Goal: Task Accomplishment & Management: Complete application form

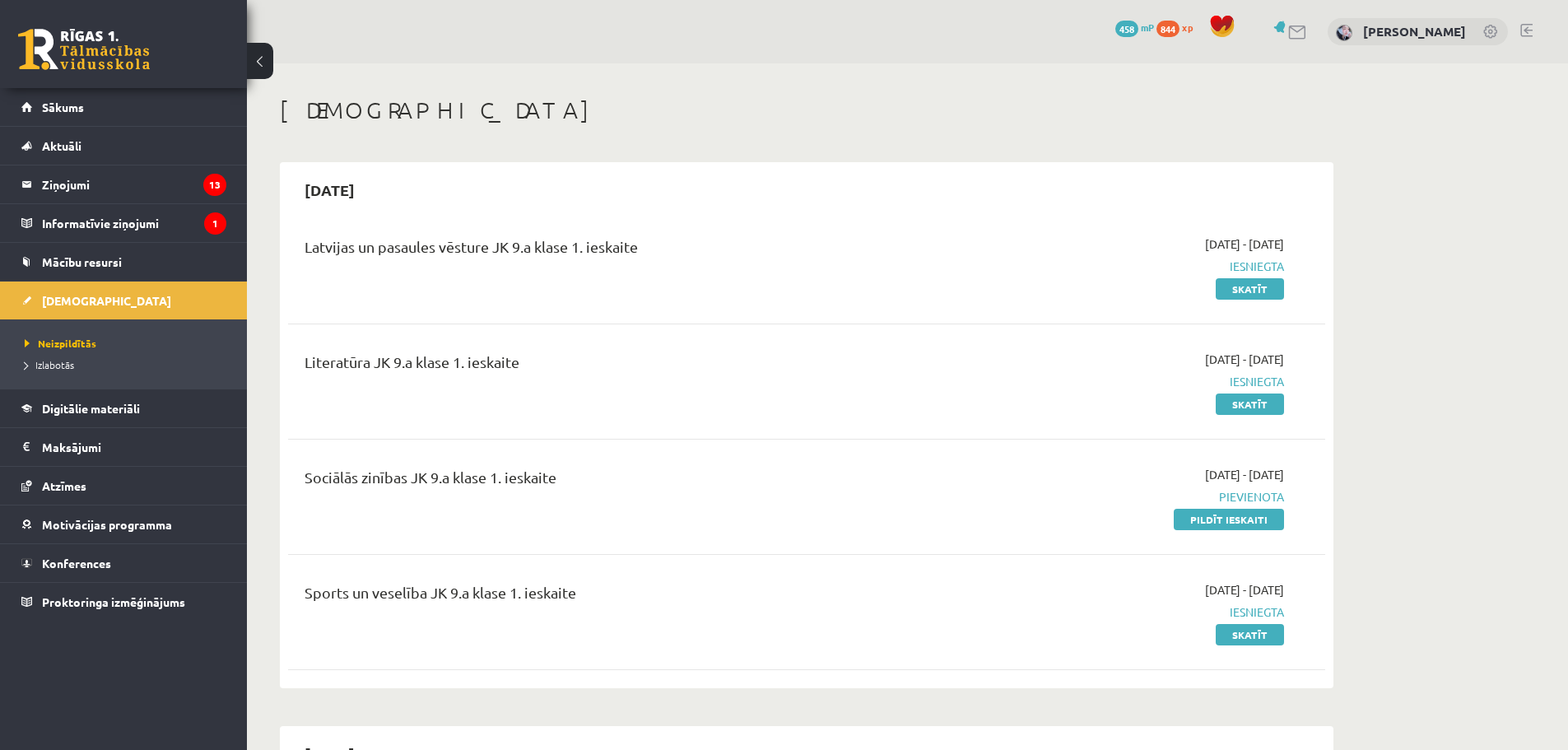
click at [1232, 522] on link "Pildīt ieskaiti" at bounding box center [1229, 520] width 111 height 21
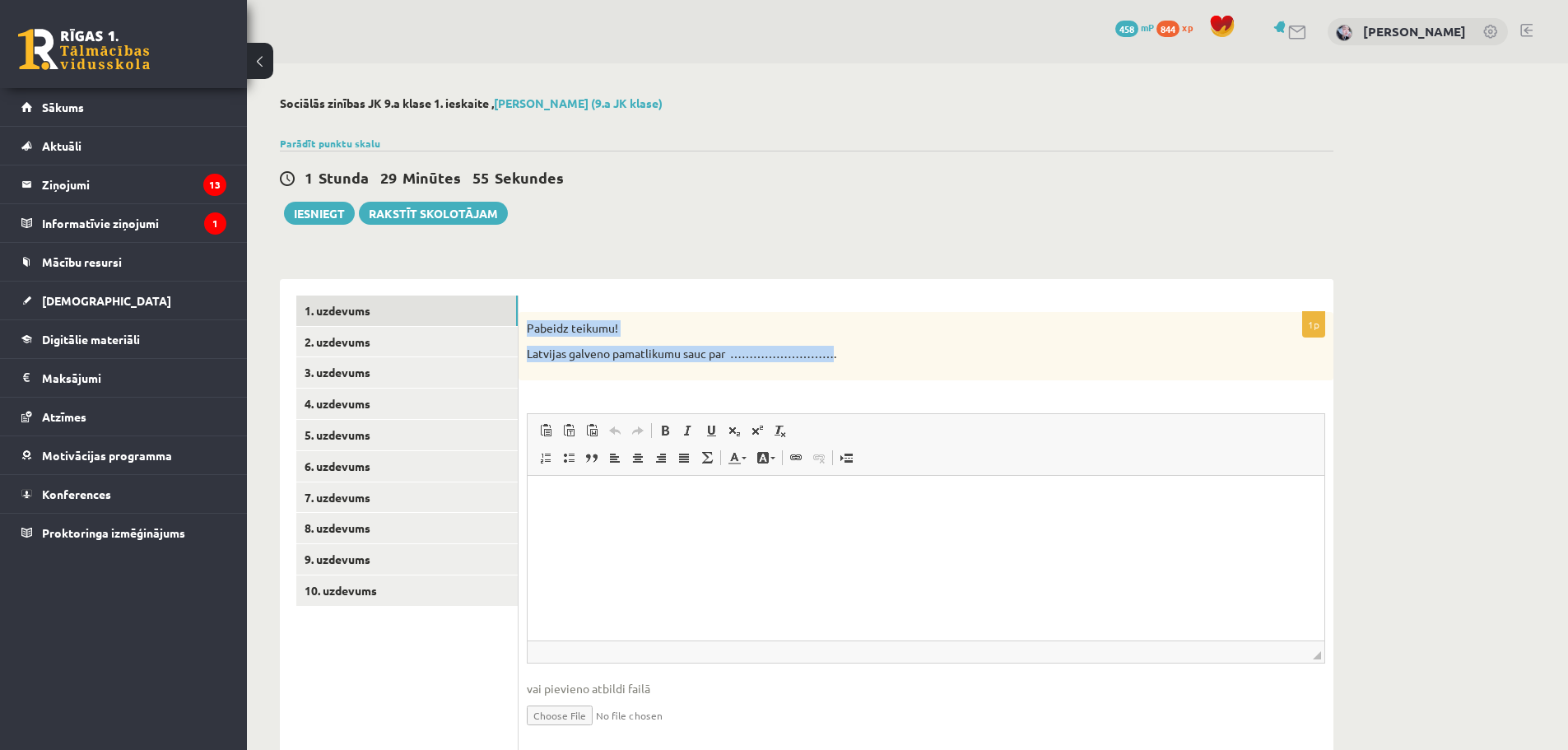
drag, startPoint x: 523, startPoint y: 327, endPoint x: 835, endPoint y: 345, distance: 312.5
click at [835, 345] on div "Pabeidz teikumu! Latvijas galveno pamatlikumu sauc par ………………………." at bounding box center [926, 345] width 815 height 68
copy div "Pabeidz teikumu! Latvijas galveno pamatlikumu sauc par ………………………"
click at [677, 499] on p "Визуальный текстовый редактор, wiswyg-editor-user-answer-47433861418140" at bounding box center [926, 500] width 764 height 18
click at [498, 305] on link "1. uzdevums" at bounding box center [407, 311] width 221 height 30
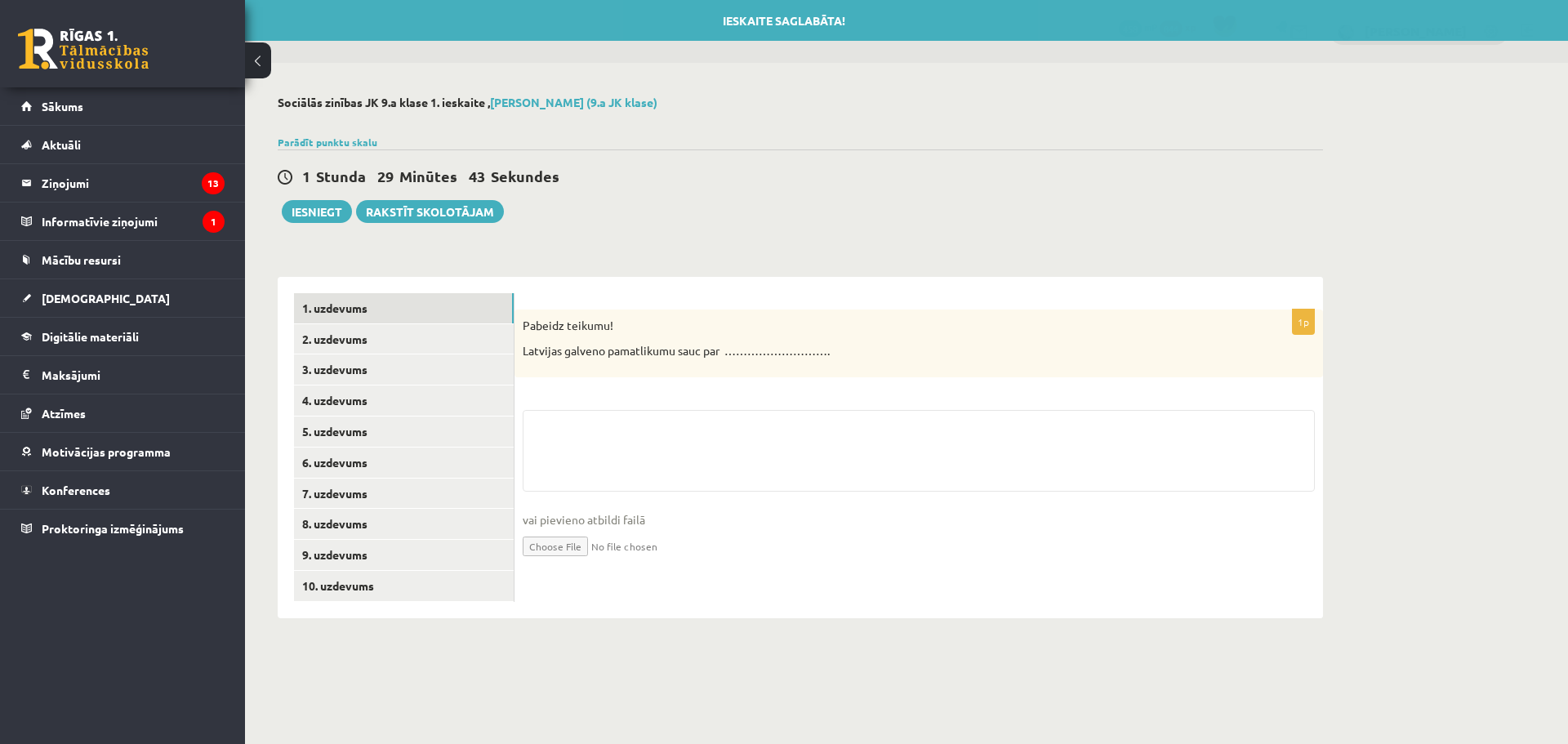
click at [538, 350] on p "Latvijas galveno pamatlikumu sauc par ………………………." at bounding box center [878, 351] width 711 height 17
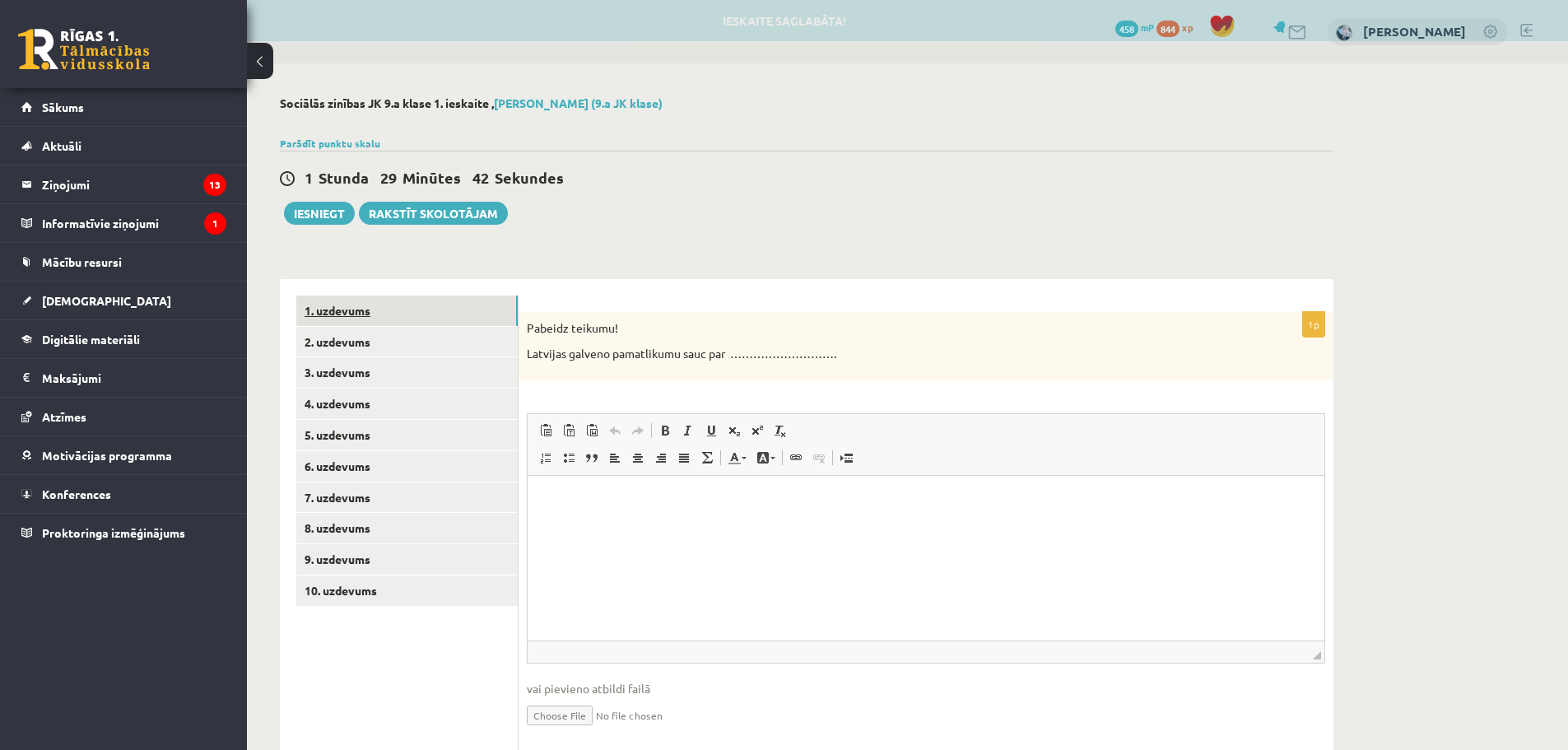
click at [418, 320] on link "1. uzdevums" at bounding box center [407, 311] width 221 height 30
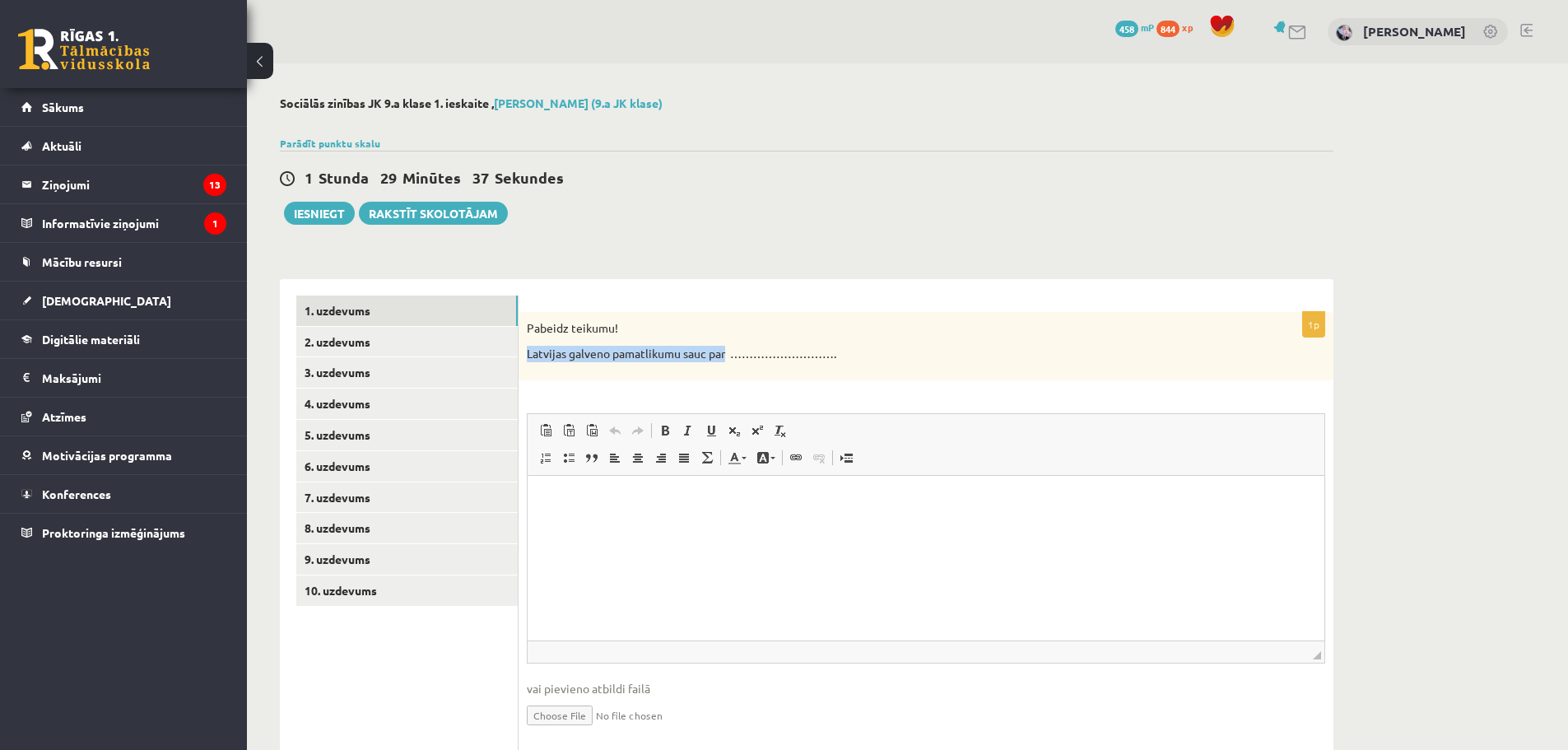
drag, startPoint x: 527, startPoint y: 353, endPoint x: 727, endPoint y: 344, distance: 200.2
click at [727, 344] on div "Pabeidz teikumu! Latvijas galveno pamatlikumu sauc par ………………………." at bounding box center [926, 345] width 815 height 68
copy p "Latvijas galveno pamatlikumu sauc par"
click at [712, 525] on html at bounding box center [926, 500] width 797 height 50
paste body "Визуальный текстовый редактор, wiswyg-editor-user-answer-47433886061660"
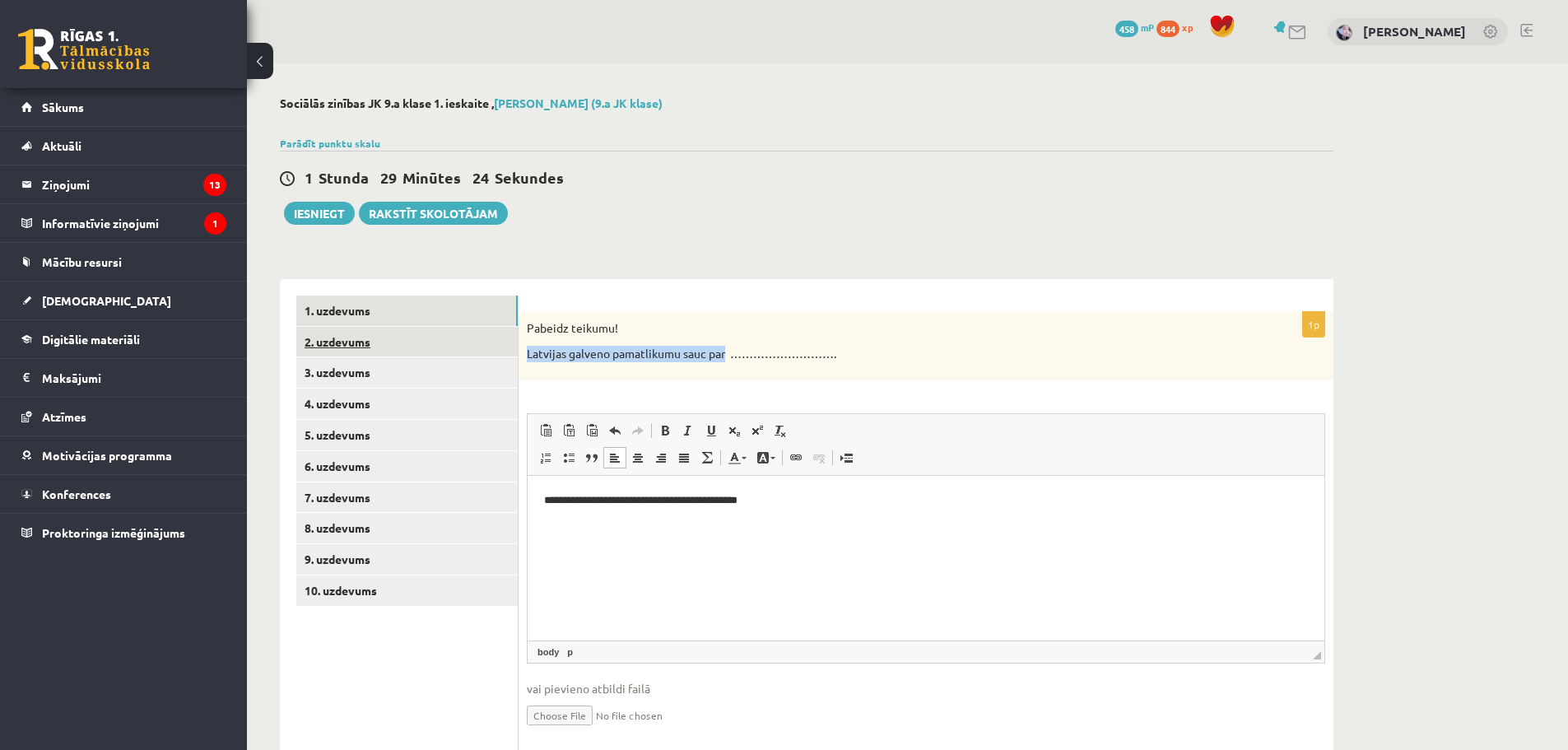
click at [363, 343] on link "2. uzdevums" at bounding box center [407, 342] width 221 height 30
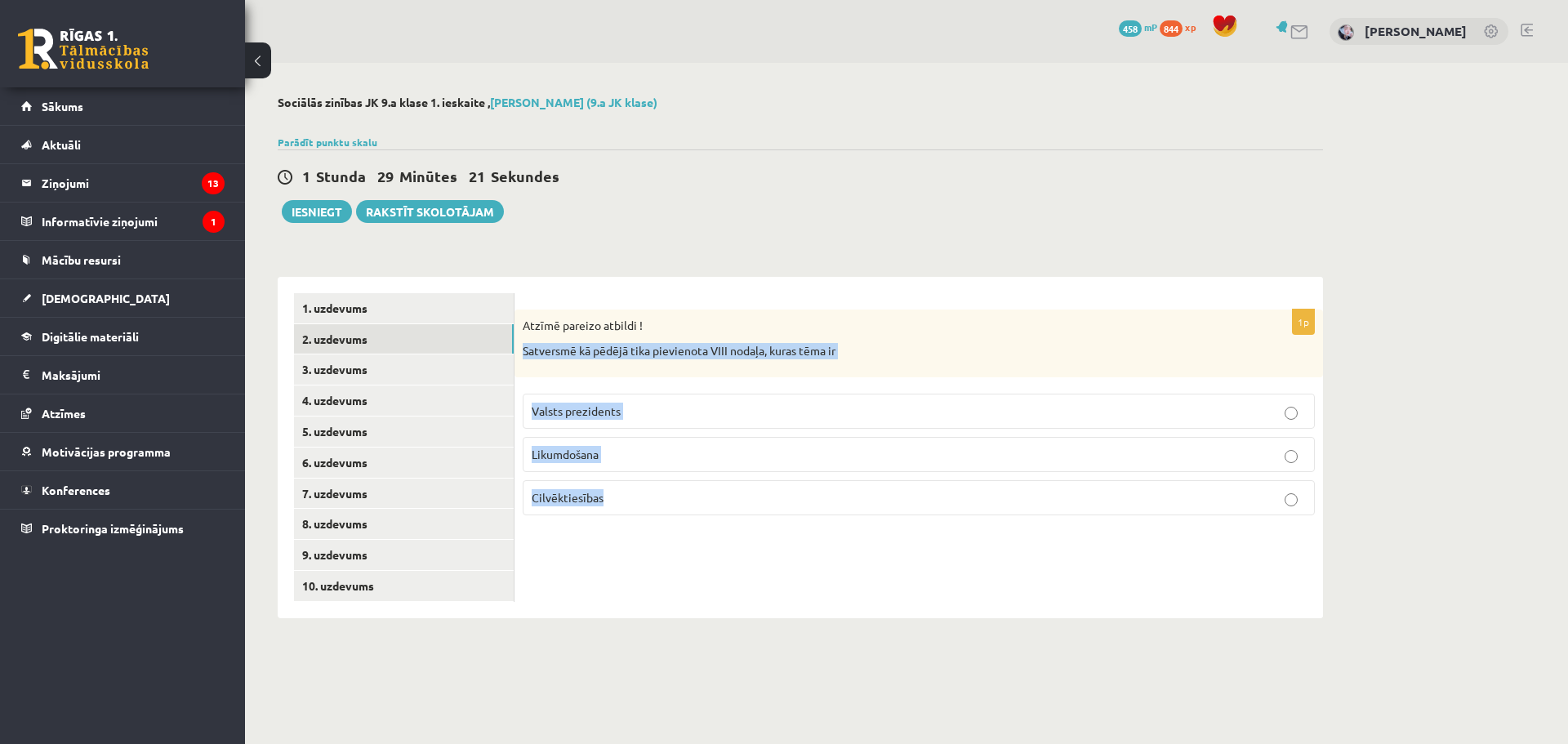
drag, startPoint x: 524, startPoint y: 355, endPoint x: 913, endPoint y: 490, distance: 411.8
click at [913, 490] on div "1p Atzīmē pareizo atbildi ! Satversmē kā pēdējā tika pievienota VIII nodaļa, ku…" at bounding box center [919, 418] width 809 height 219
copy div "Satversmē kā pēdējā tika pievienota VIII nodaļa, kuras tēma ir Valsts prezident…"
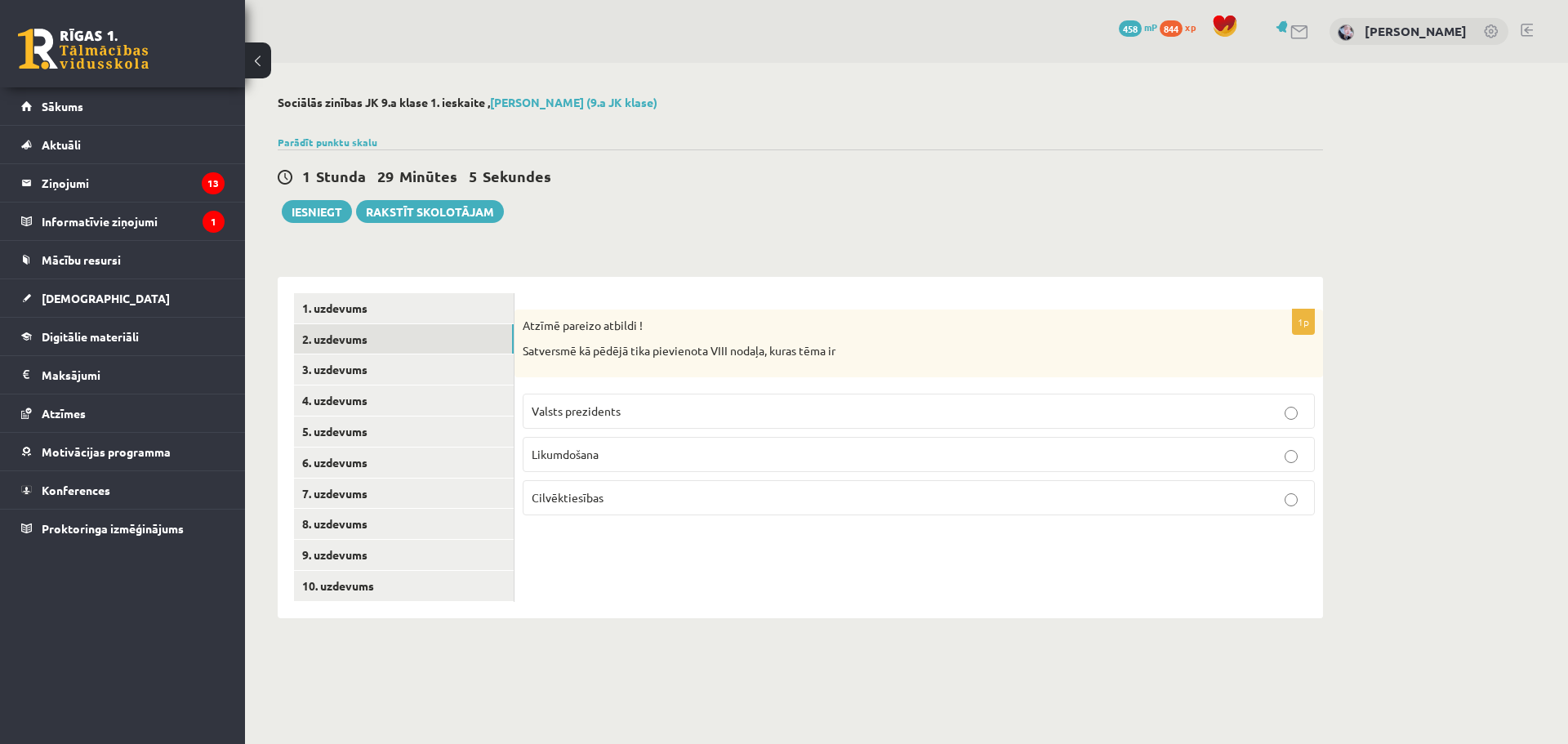
click at [733, 274] on div "**********" at bounding box center [800, 439] width 1045 height 358
click at [596, 495] on span "Cilvēktiesības" at bounding box center [567, 497] width 72 height 15
click at [340, 382] on link "3. uzdevums" at bounding box center [404, 370] width 220 height 30
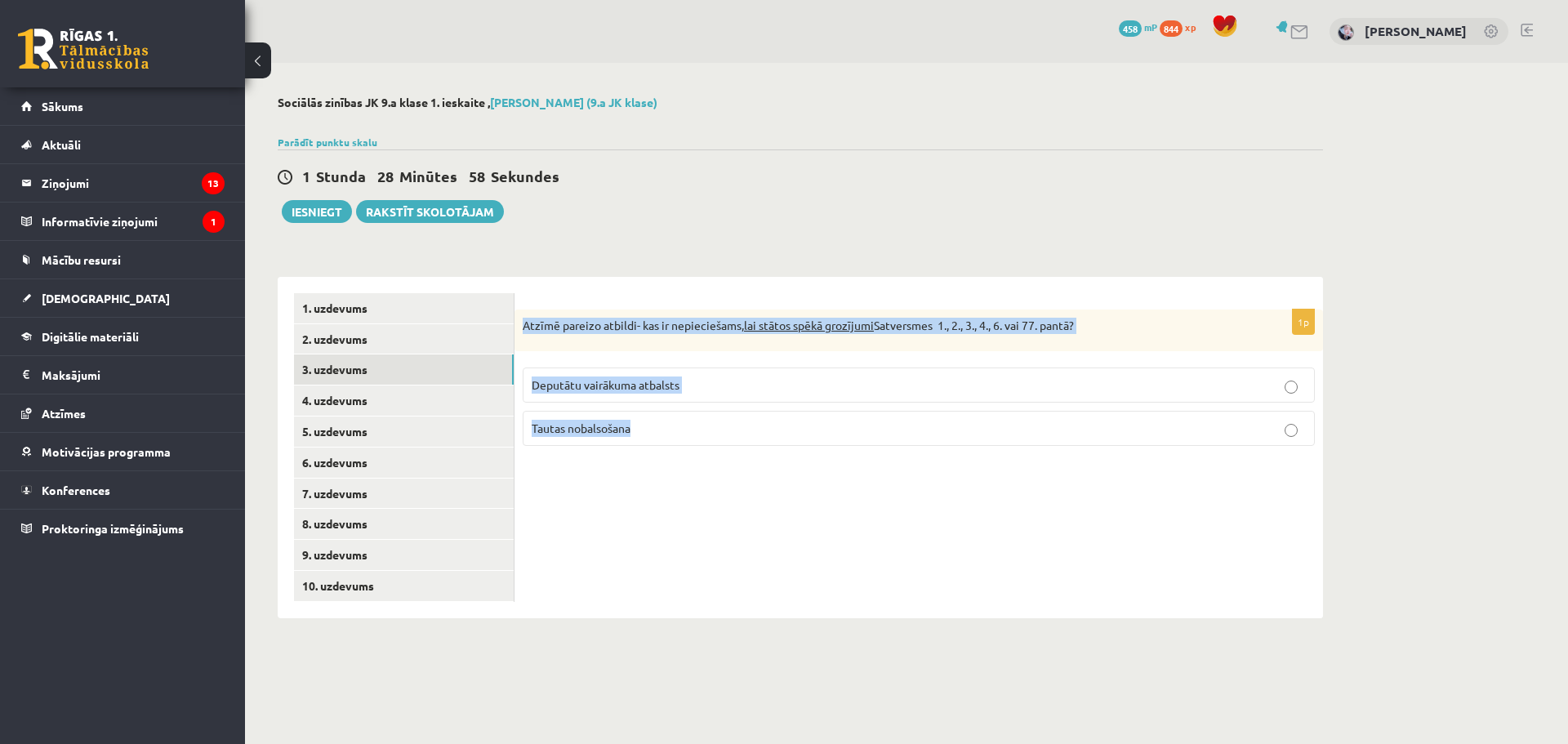
drag, startPoint x: 518, startPoint y: 322, endPoint x: 681, endPoint y: 416, distance: 188.2
click at [681, 416] on div "1p Atzīmē pareizo atbildi- kas ir nepieciešams, lai stātos spēkā grozījumi Satv…" at bounding box center [919, 384] width 809 height 150
copy div "Atzīmē pareizo atbildi- kas ir nepieciešams, lai stātos spēkā grozījumi Satvers…"
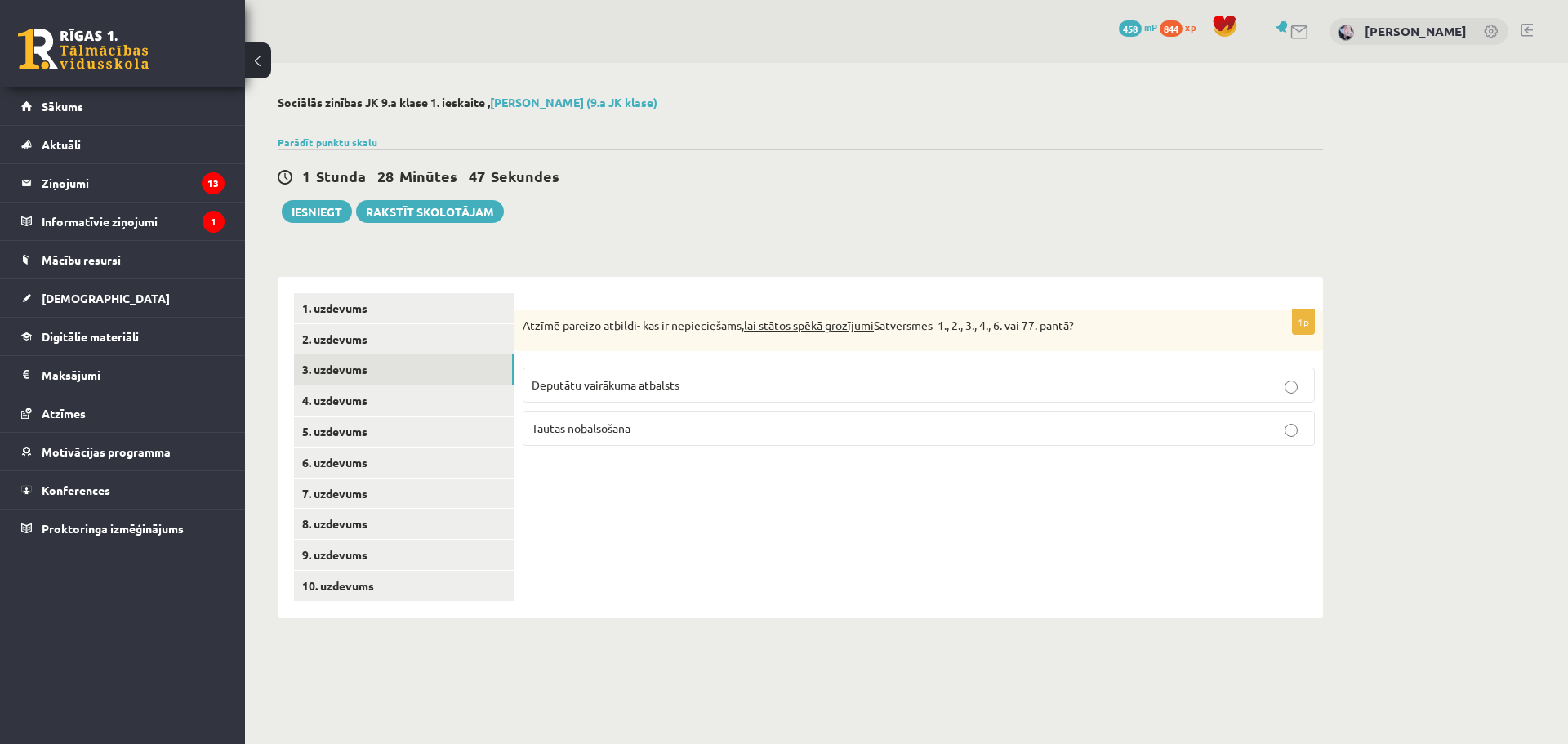
click at [624, 141] on div "Parādīt punktu skalu Atzīme No Līdz 1 0 5 2 6 8 3 9 11 4 12 14 5 15 17 6 18 20 …" at bounding box center [800, 141] width 1045 height 15
click at [627, 425] on span "Tautas nobalsošana" at bounding box center [581, 428] width 99 height 15
click at [395, 398] on link "4. uzdevums" at bounding box center [404, 401] width 220 height 30
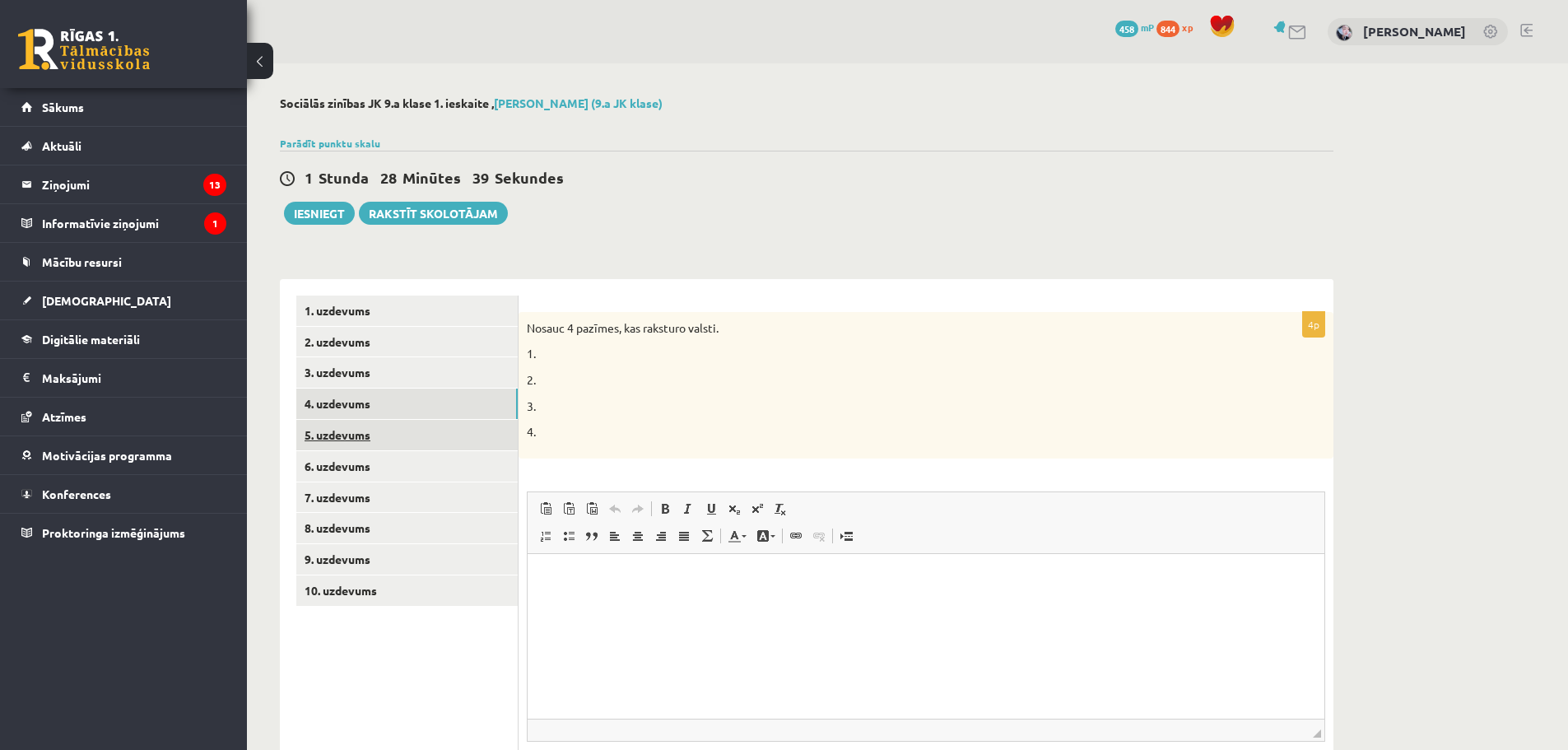
click at [415, 435] on link "5. uzdevums" at bounding box center [407, 435] width 221 height 30
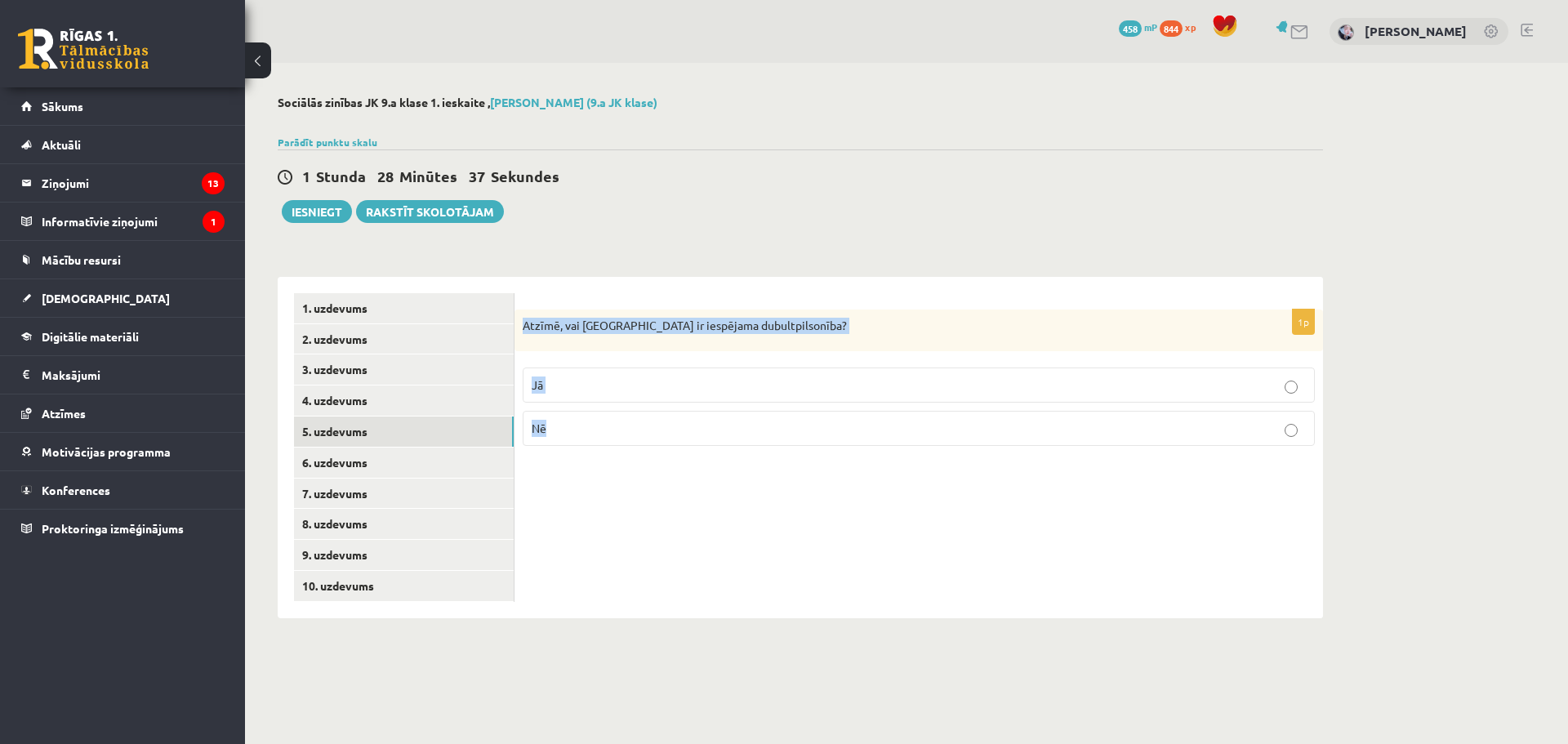
drag, startPoint x: 520, startPoint y: 328, endPoint x: 638, endPoint y: 417, distance: 147.8
click at [638, 417] on div "1p Atzīmē, vai Latvijā ir iespējama dubultpilsonība? Jā Nē" at bounding box center [919, 384] width 809 height 150
copy div "Atzīmē, vai Latvijā ir iespējama dubultpilsonība? Jā Nē"
click at [399, 415] on link "4. uzdevums" at bounding box center [404, 401] width 220 height 30
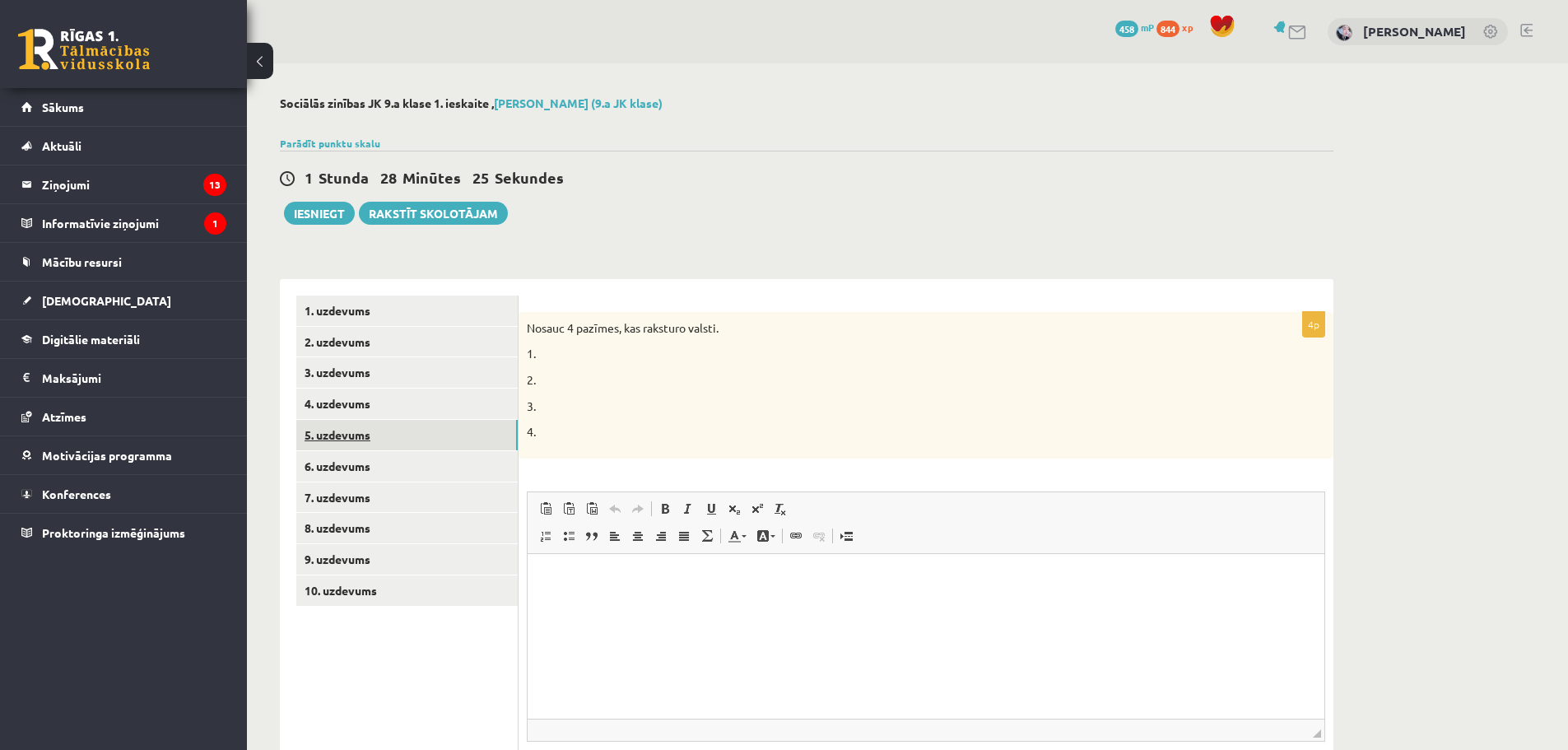
click at [323, 421] on link "5. uzdevums" at bounding box center [407, 435] width 221 height 30
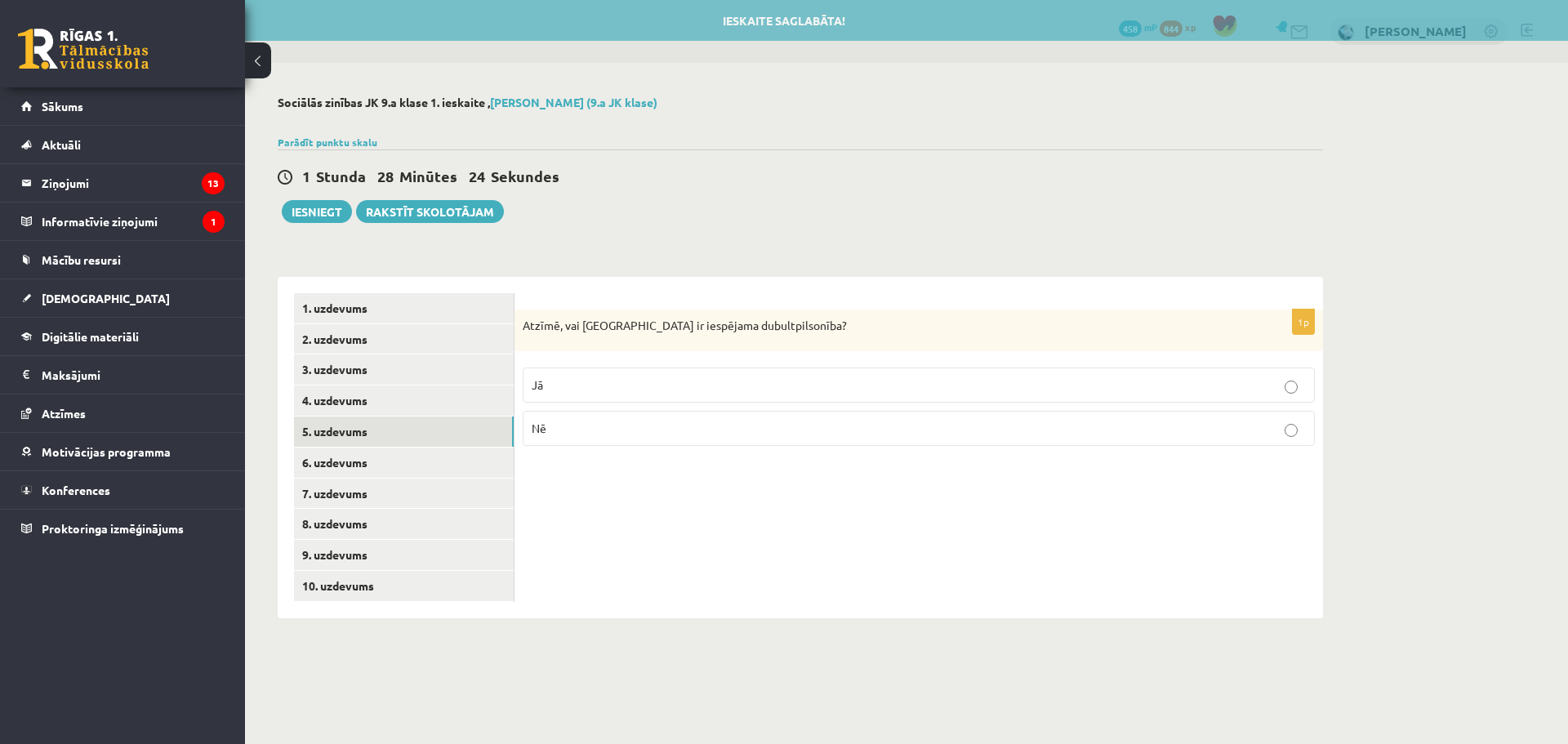
click at [534, 391] on span "Jā" at bounding box center [537, 385] width 11 height 15
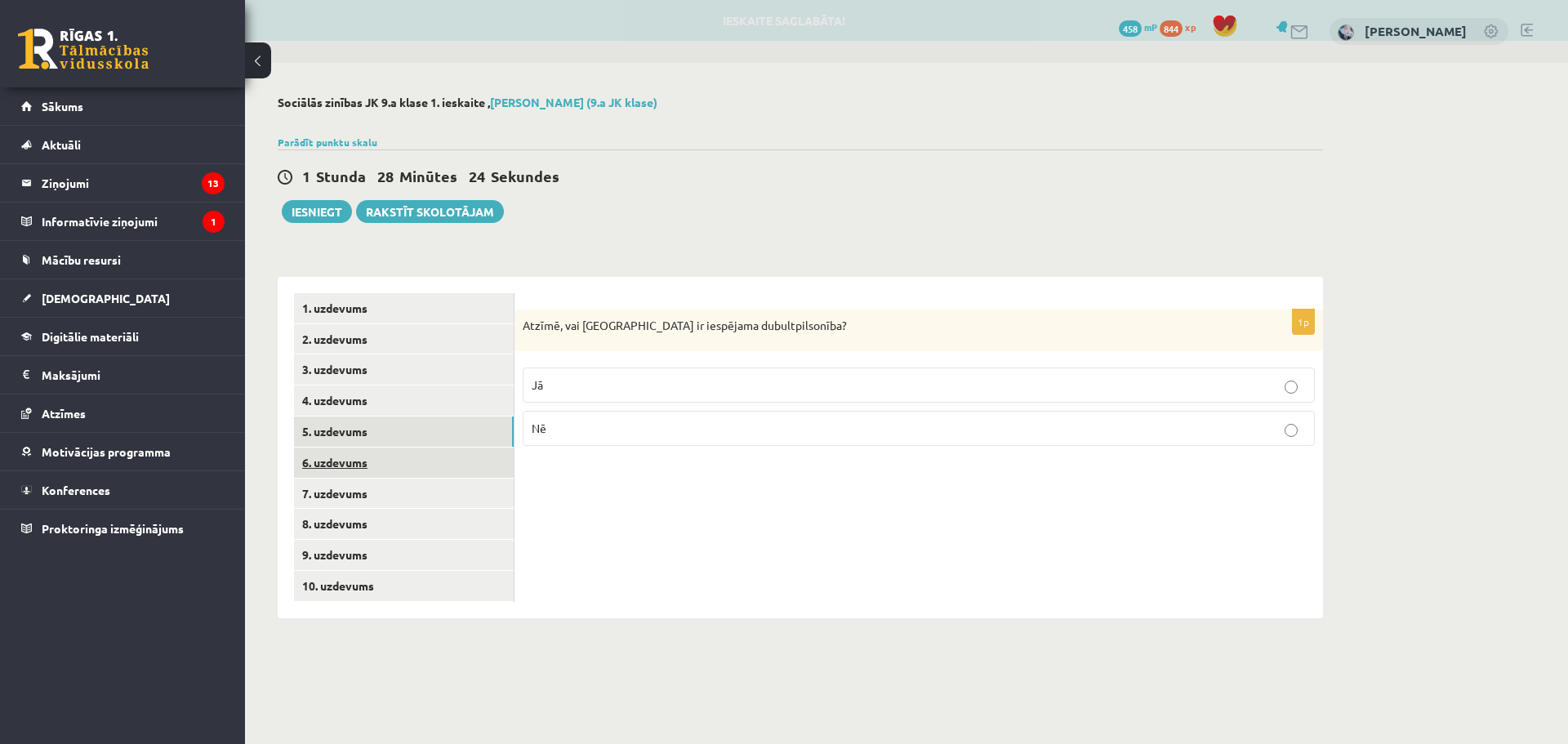
click at [381, 469] on link "6. uzdevums" at bounding box center [404, 463] width 220 height 30
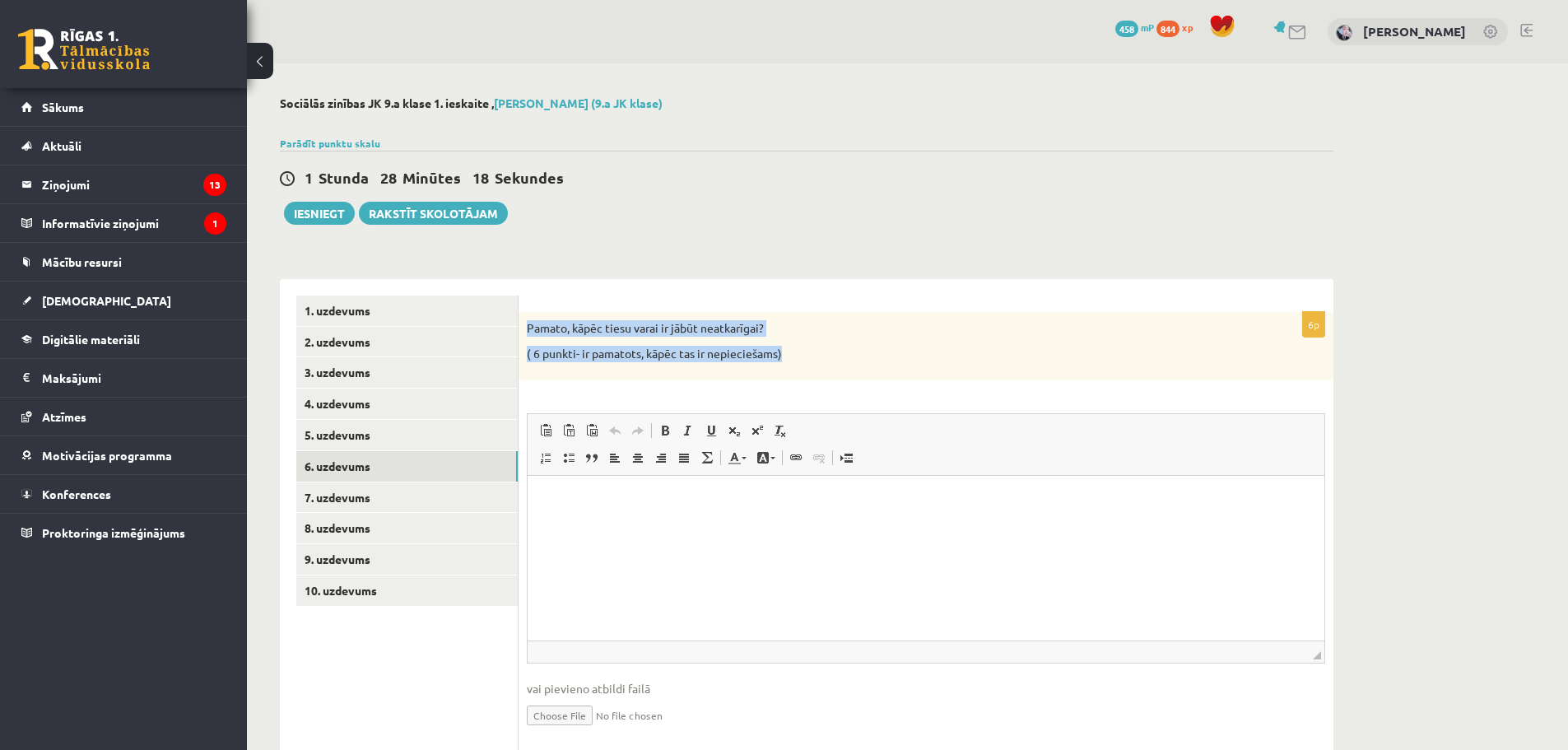
drag, startPoint x: 529, startPoint y: 331, endPoint x: 803, endPoint y: 357, distance: 275.2
click at [803, 357] on div "Pamato, kāpēc tiesu varai ir jābūt neatkarīgai? ( 6 punkti- ir pamatots, kāpēc …" at bounding box center [926, 345] width 815 height 68
copy div "Pamato, kāpēc tiesu varai ir jābūt neatkarīgai? ( 6 punkti- ir pamatots, kāpēc …"
click at [663, 512] on html at bounding box center [926, 500] width 797 height 50
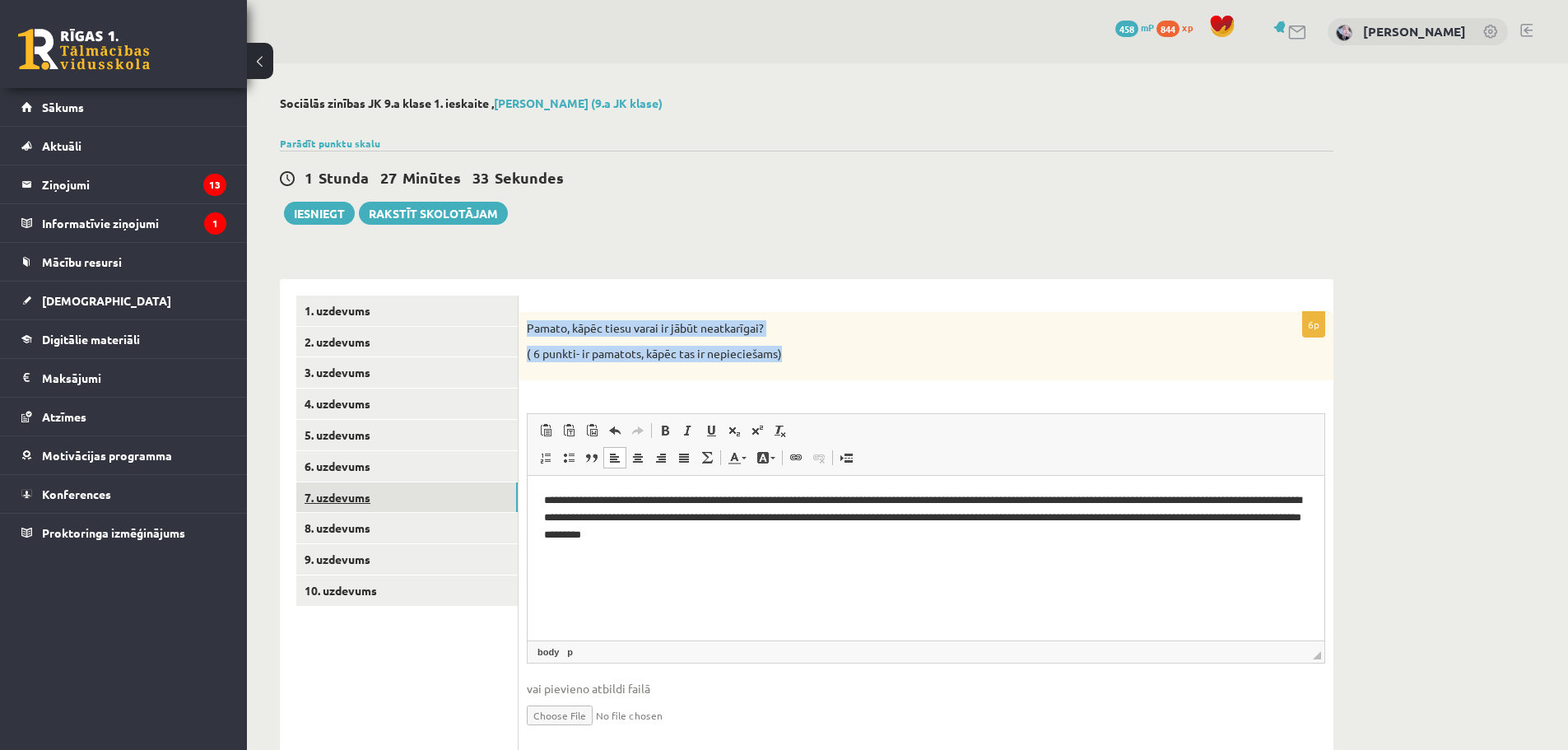
click at [337, 501] on link "7. uzdevums" at bounding box center [407, 498] width 221 height 30
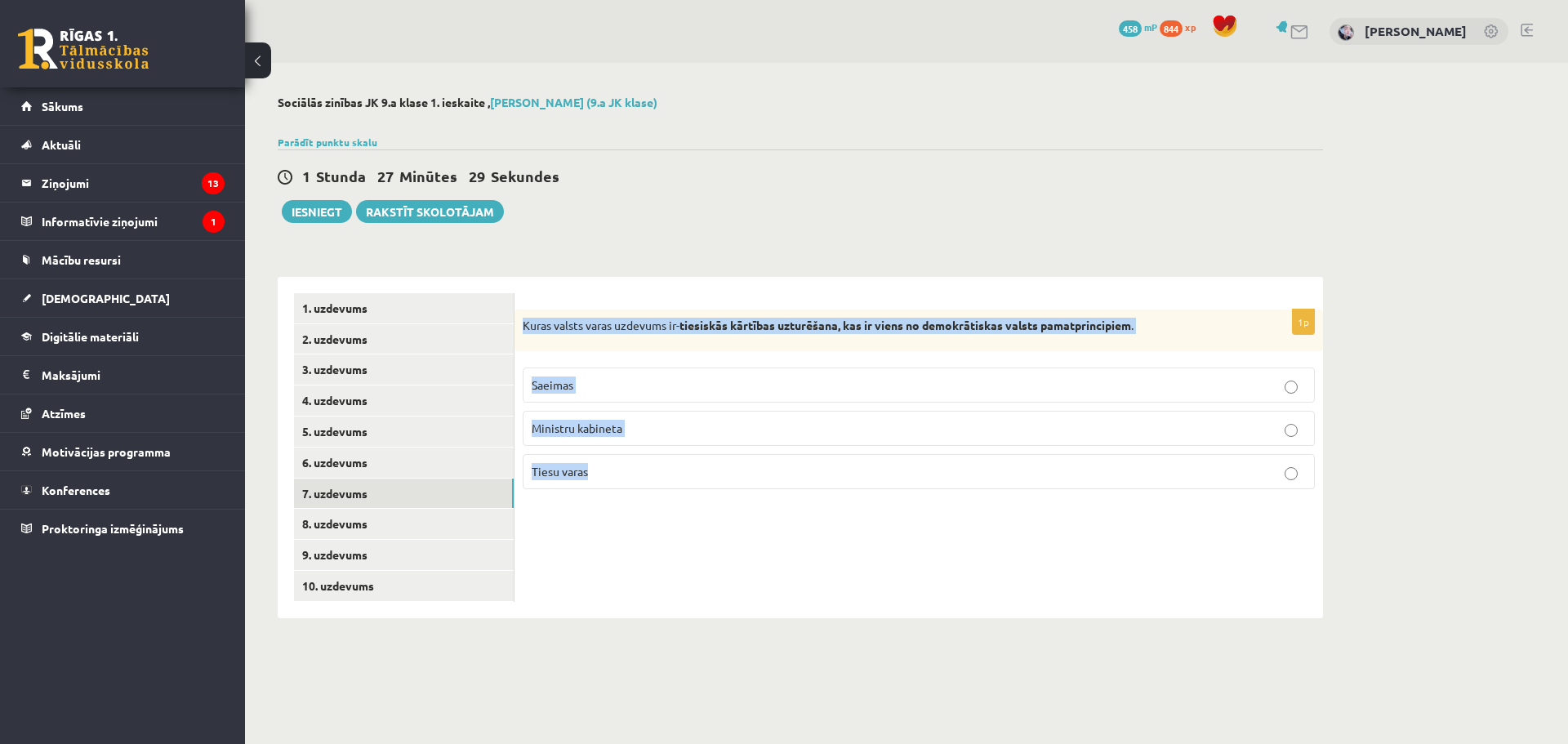
drag, startPoint x: 521, startPoint y: 317, endPoint x: 782, endPoint y: 462, distance: 298.6
click at [782, 462] on div "1p Kuras valsts varas uzdevums ir- tiesiskās kārtības uzturēšana, kas ir viens …" at bounding box center [919, 406] width 809 height 193
copy div "Kuras valsts varas uzdevums ir- tiesiskās kārtības uzturēšana, kas ir viens no …"
click at [668, 470] on p "Tiesu varas" at bounding box center [919, 472] width 775 height 18
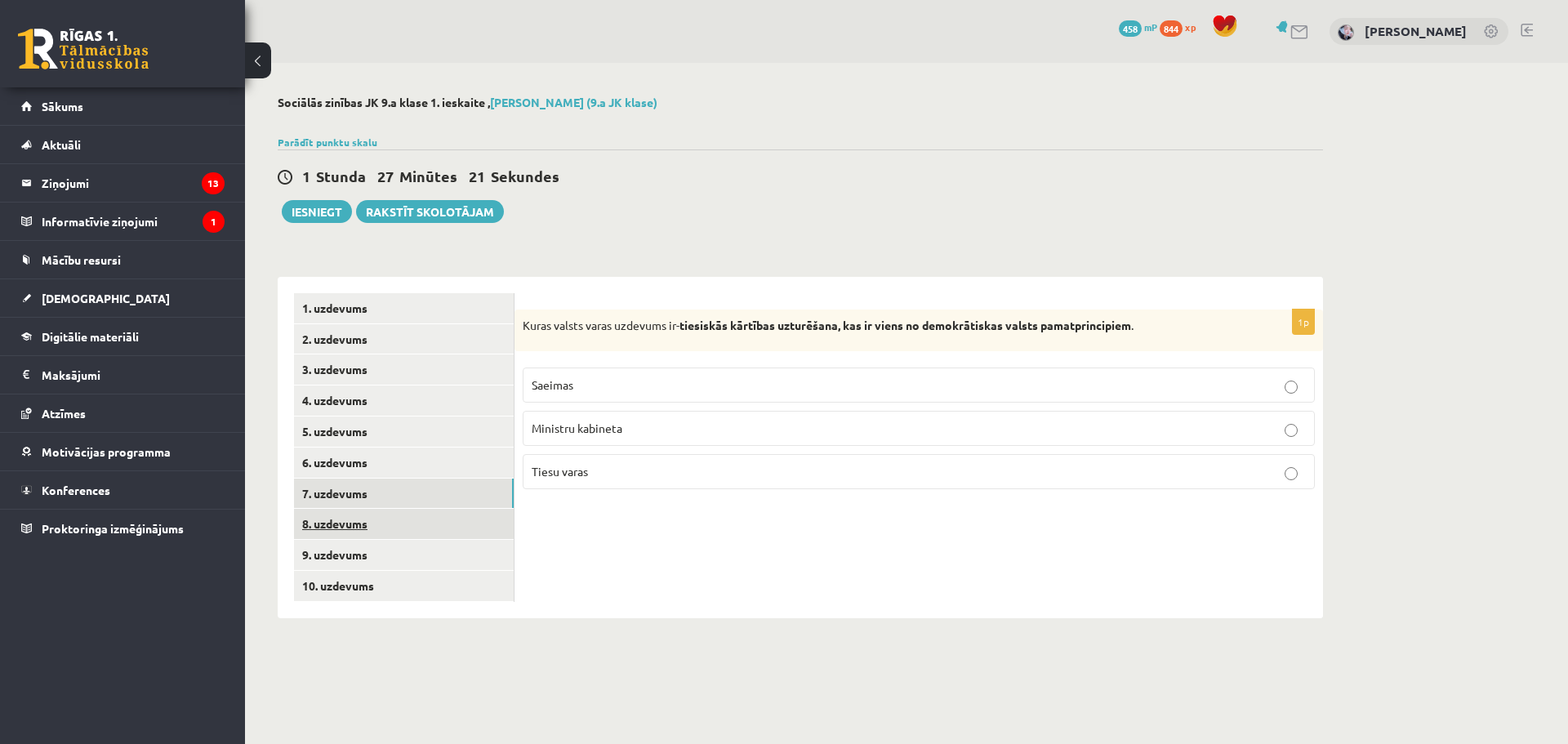
click at [341, 536] on link "8. uzdevums" at bounding box center [404, 524] width 220 height 30
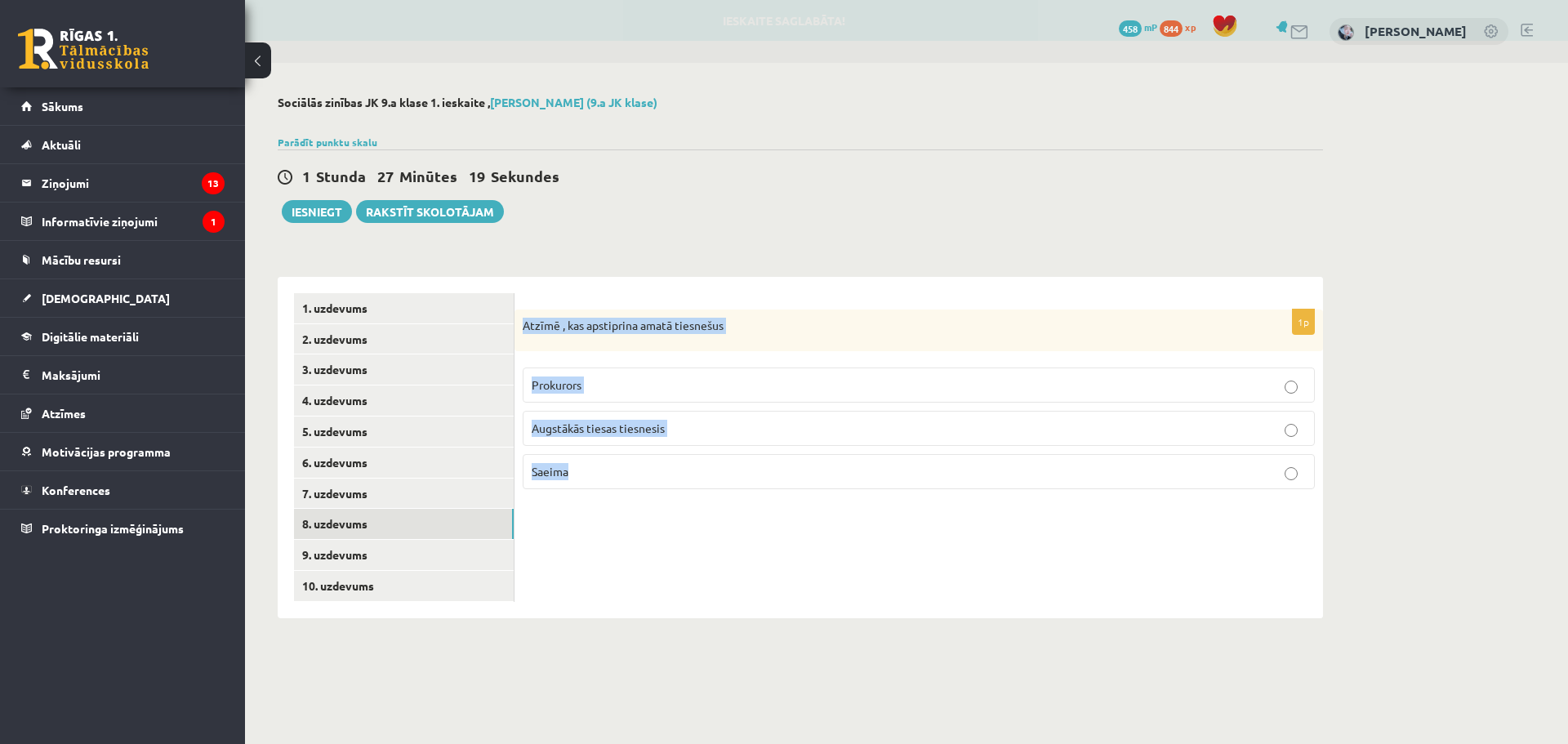
drag, startPoint x: 521, startPoint y: 326, endPoint x: 632, endPoint y: 474, distance: 185.0
click at [632, 474] on div "1p Atzīmē , kas apstiprina amatā tiesnešus Prokurors Augstākās tiesas tiesnesis…" at bounding box center [919, 406] width 809 height 193
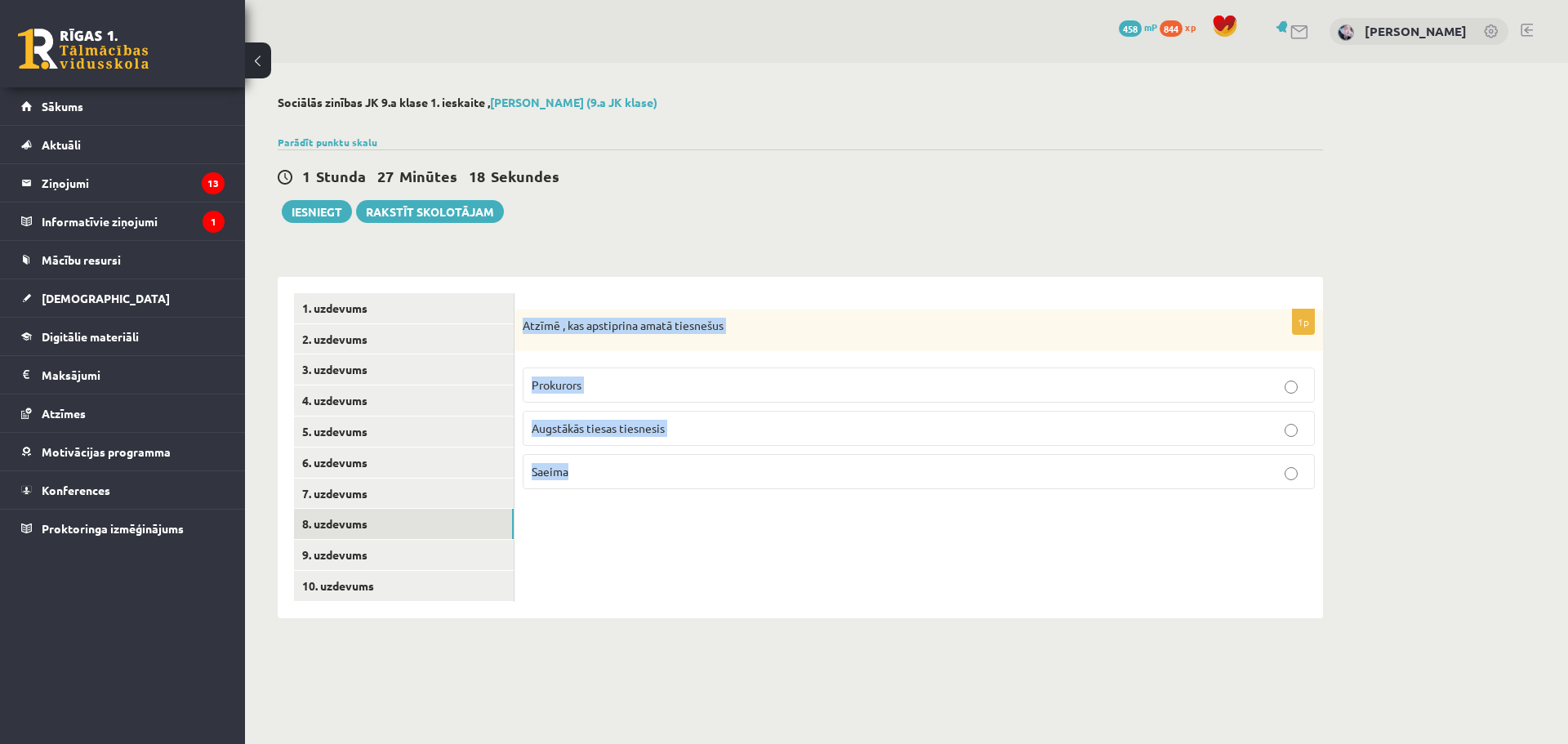
copy div "Atzīmē , kas apstiprina amatā tiesnešus Prokurors Augstākās tiesas tiesnesis Sa…"
click at [600, 464] on p "Saeima" at bounding box center [919, 472] width 775 height 18
click at [434, 560] on link "9. uzdevums" at bounding box center [404, 555] width 220 height 30
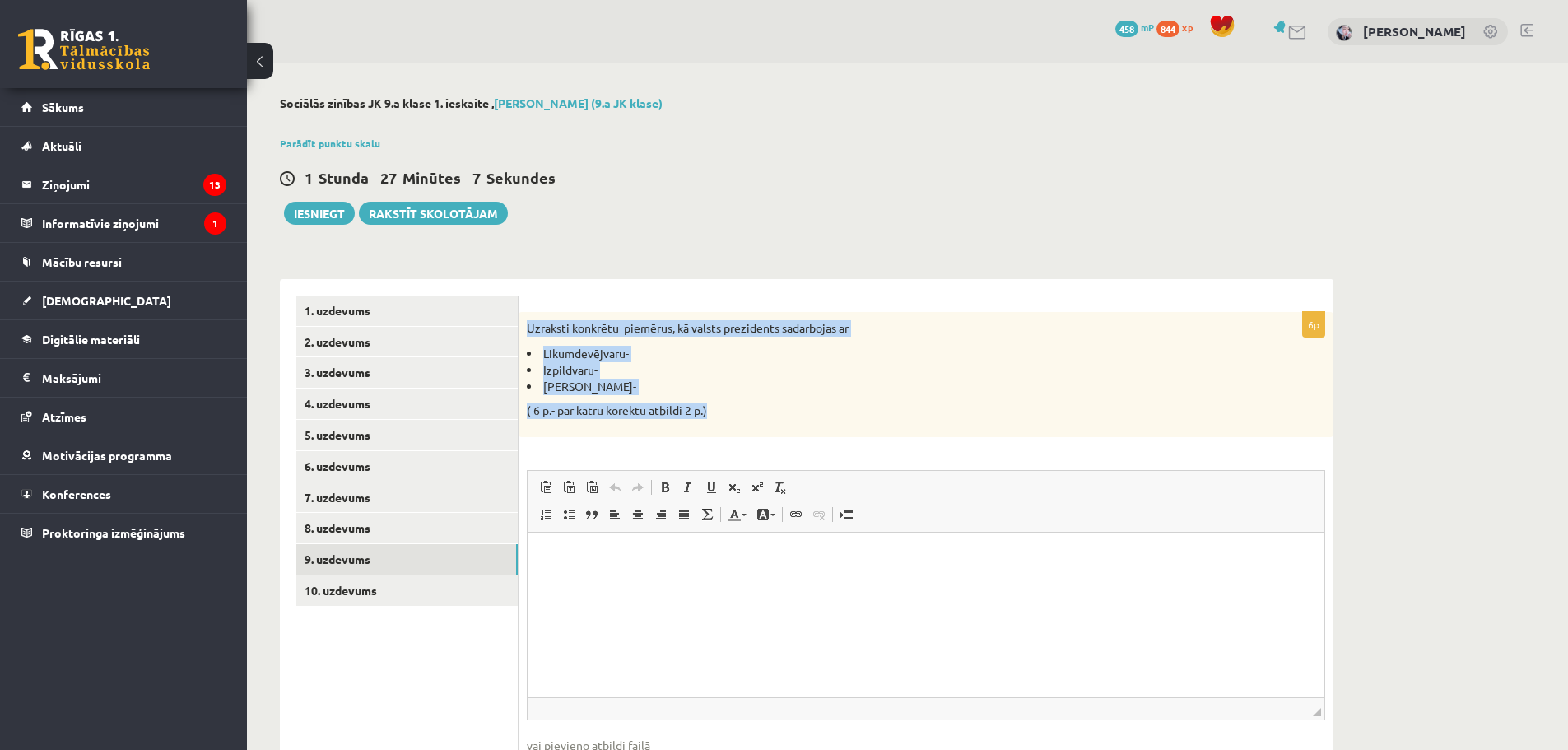
drag, startPoint x: 529, startPoint y: 324, endPoint x: 721, endPoint y: 408, distance: 209.6
click at [721, 408] on div "Uzraksti konkrētu piemērus, kā valsts prezidents sadarbojas ar Likumdevējvaru- …" at bounding box center [926, 374] width 815 height 125
copy div "Uzraksti konkrētu piemērus, kā valsts prezidents sadarbojas ar Likumdevējvaru- …"
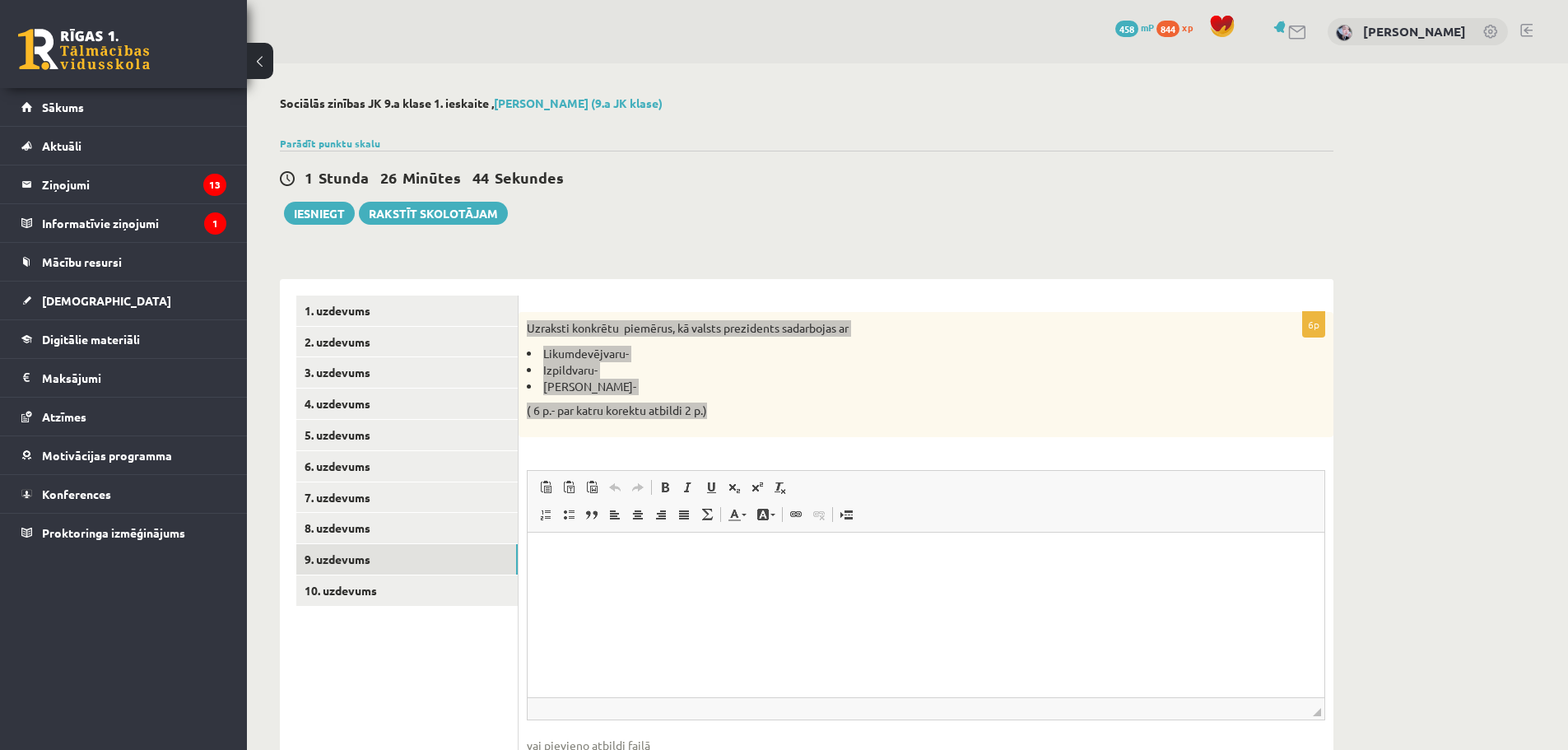
click at [739, 569] on html at bounding box center [926, 557] width 797 height 50
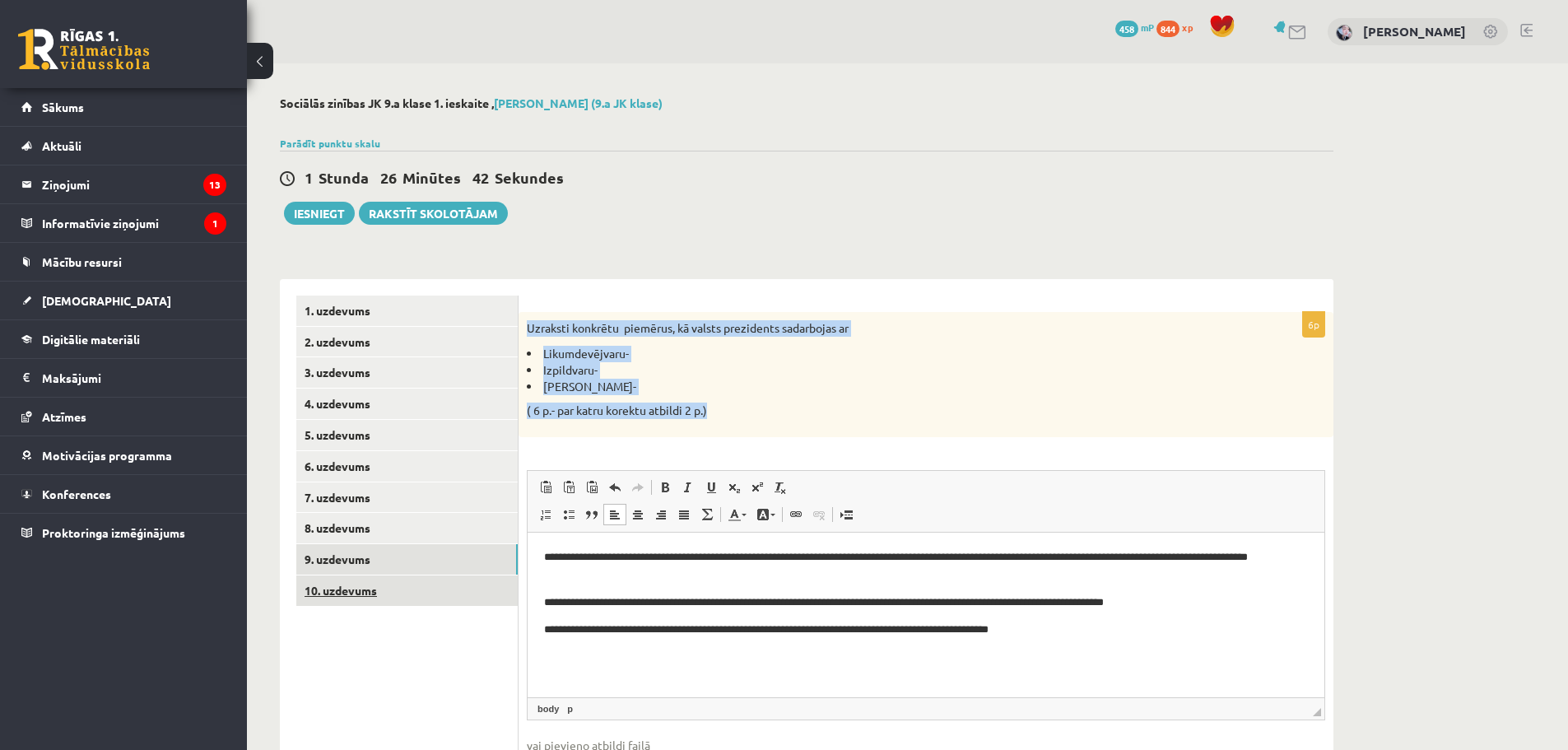
click at [368, 580] on link "10. uzdevums" at bounding box center [407, 591] width 221 height 30
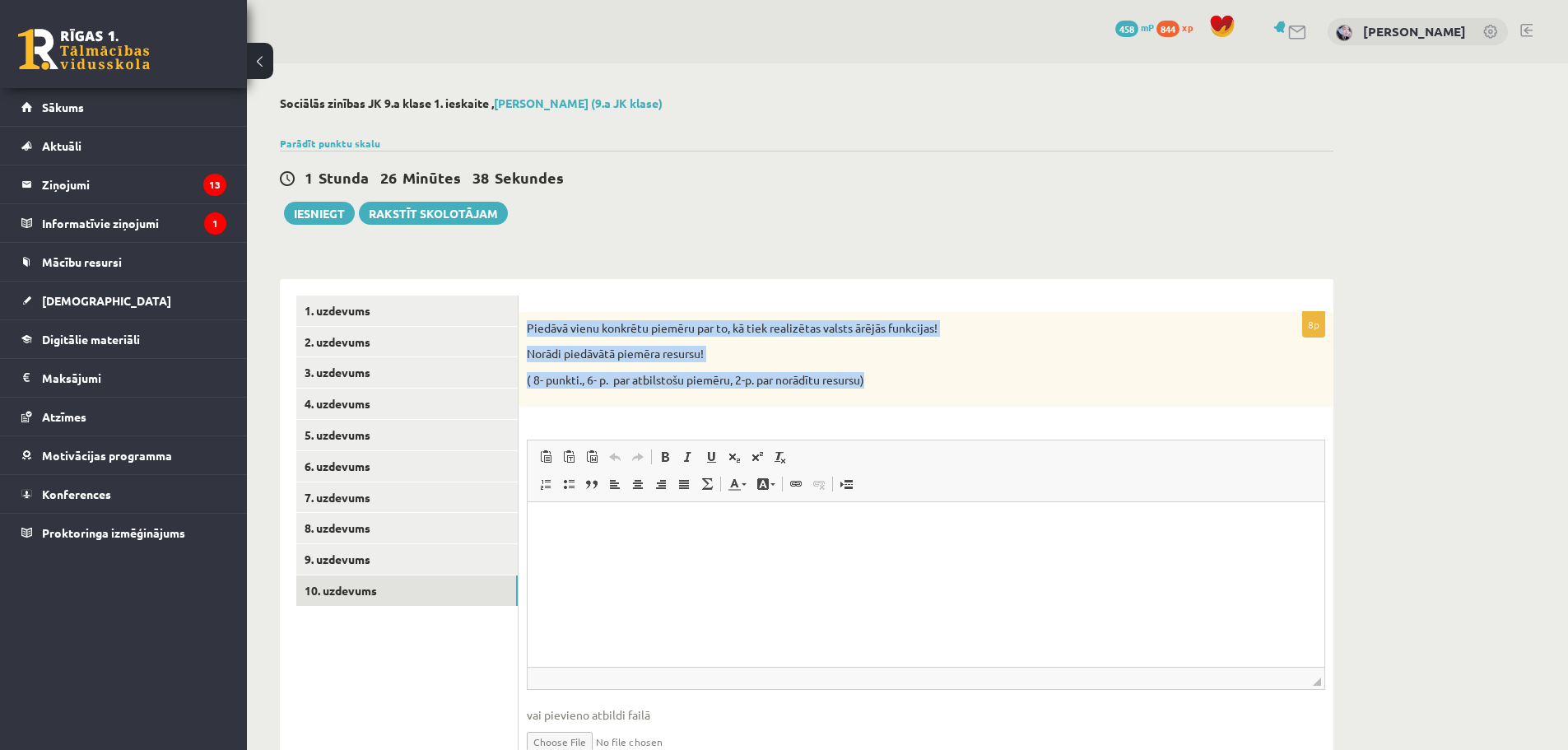
drag, startPoint x: 529, startPoint y: 329, endPoint x: 877, endPoint y: 370, distance: 350.4
click at [877, 370] on div "Piedāvā vienu konkrētu piemēru par to, kā tiek realizētas valsts ārējās funkcij…" at bounding box center [926, 359] width 815 height 95
copy div "Piedāvā vienu konkrētu piemēru par to, kā tiek realizētas valsts ārējās funkcij…"
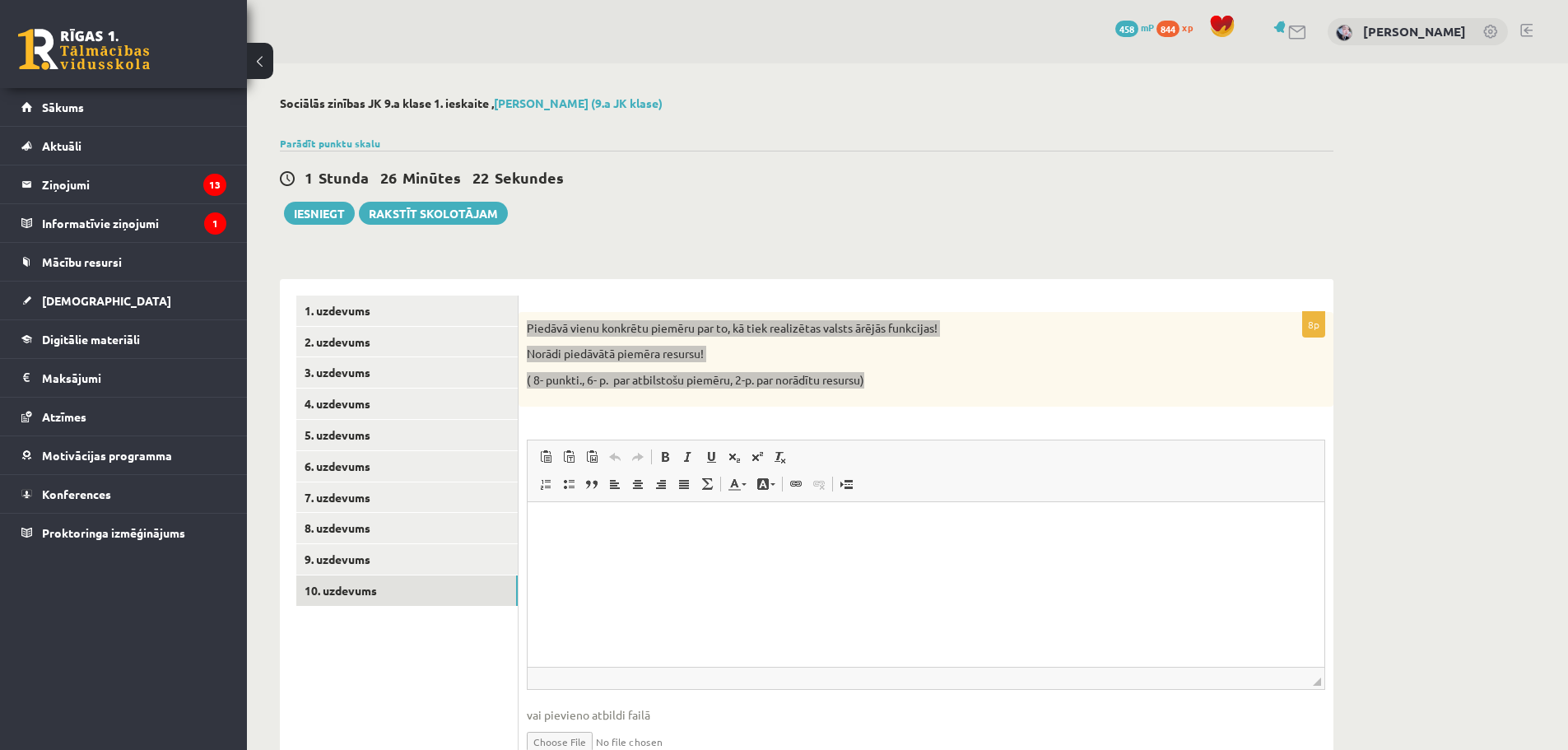
click at [676, 540] on html at bounding box center [926, 526] width 797 height 50
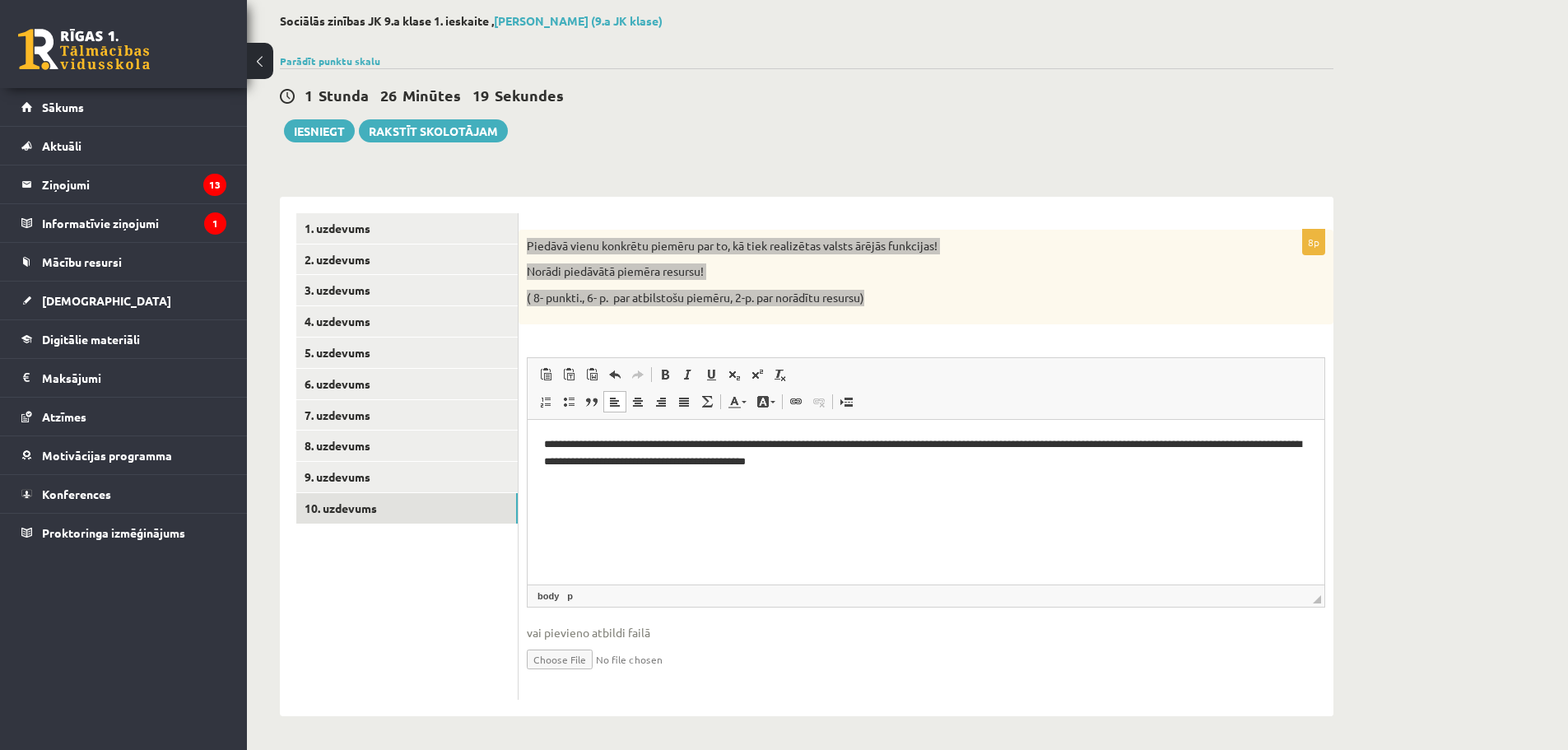
scroll to position [83, 0]
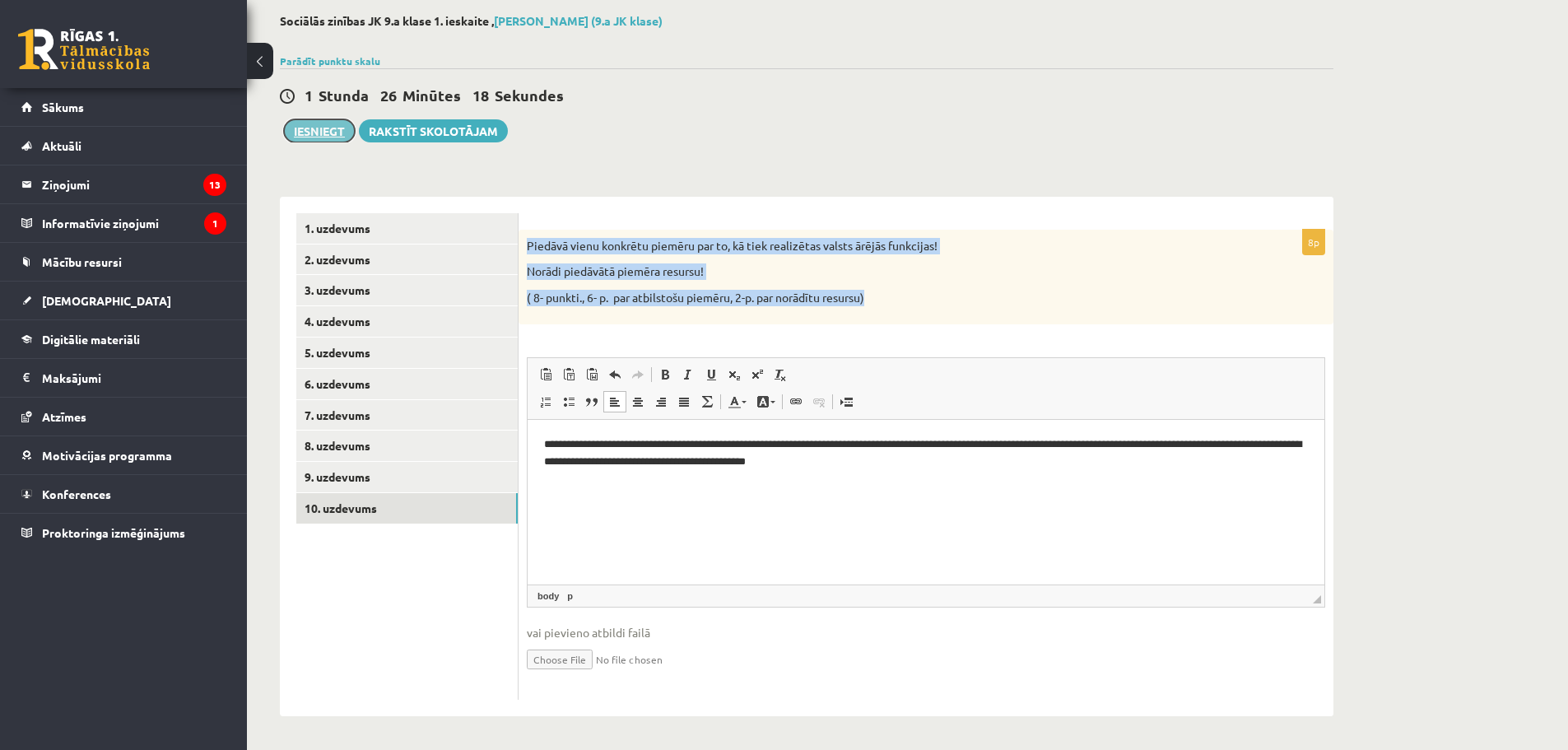
click at [314, 135] on button "Iesniegt" at bounding box center [320, 131] width 71 height 23
